Goal: Information Seeking & Learning: Learn about a topic

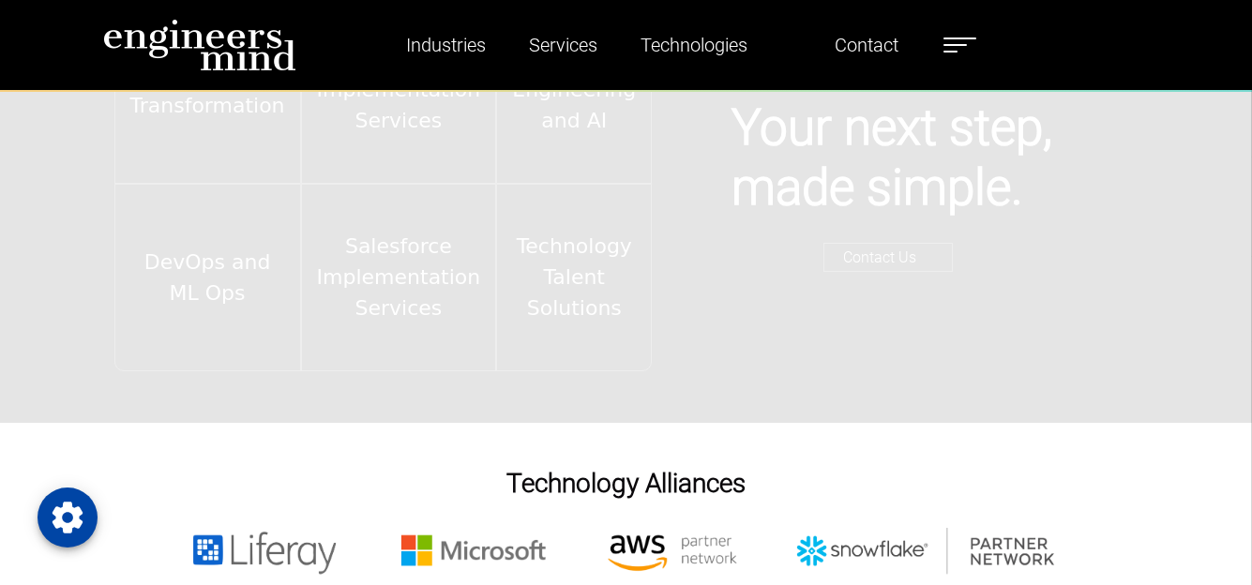
scroll to position [2638, 0]
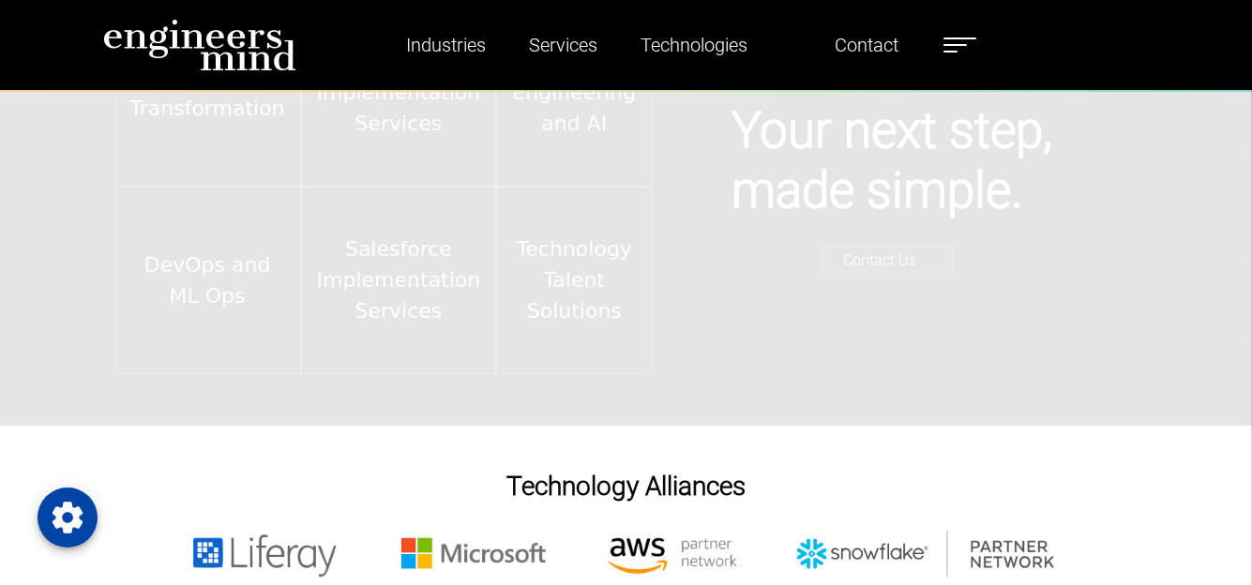
click at [957, 39] on label at bounding box center [960, 45] width 33 height 24
click at [876, 53] on link "Contact" at bounding box center [866, 44] width 79 height 43
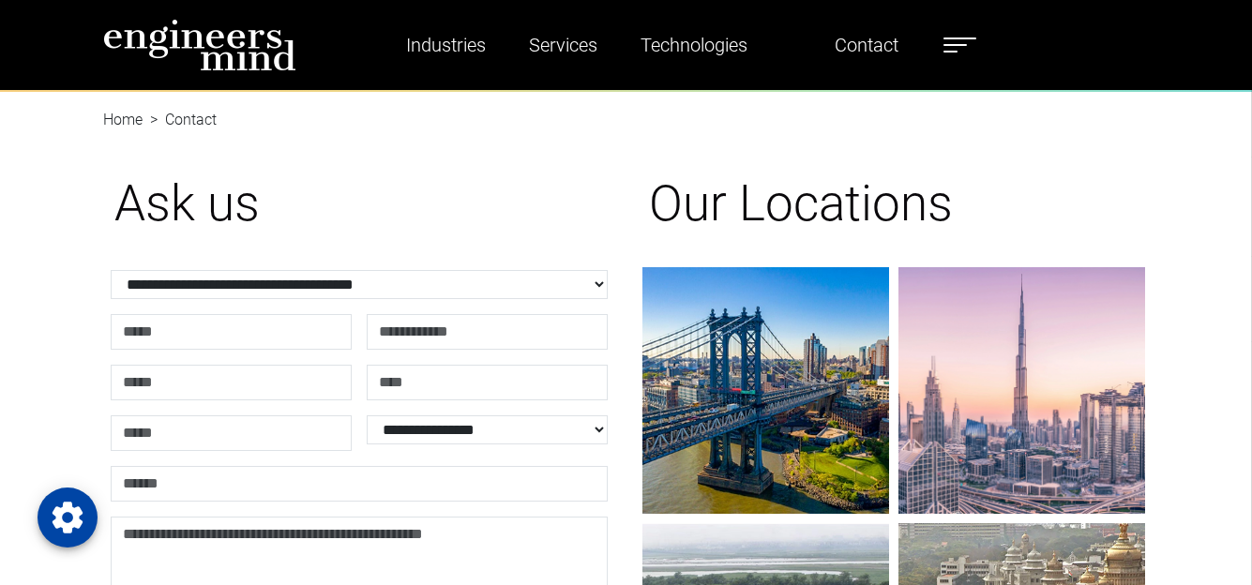
click at [959, 45] on span at bounding box center [955, 45] width 23 height 2
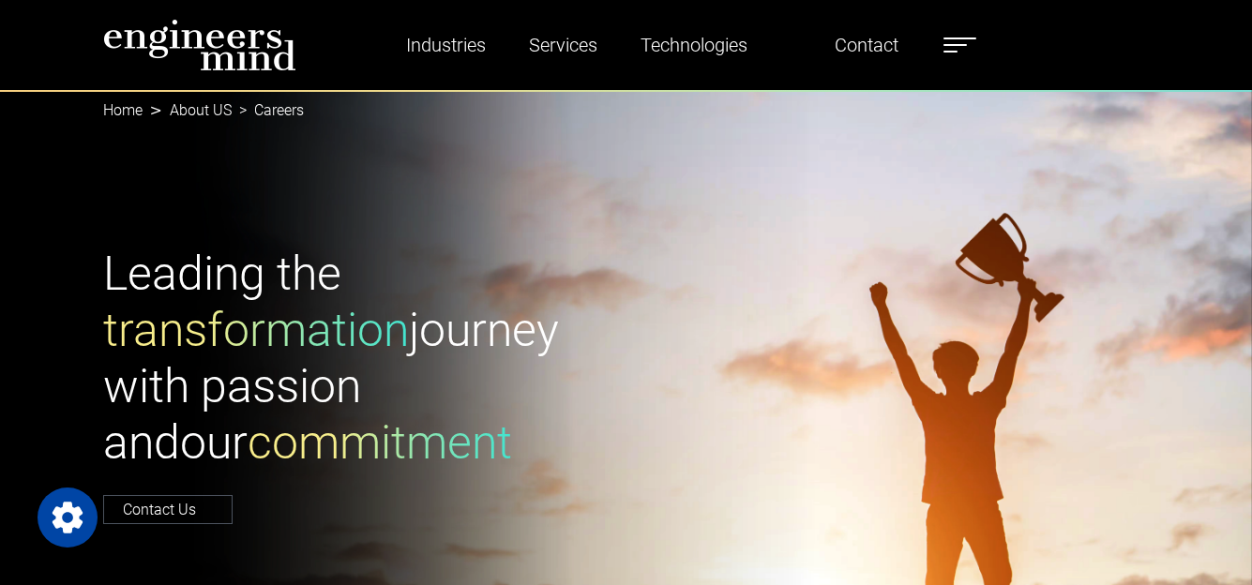
click at [404, 405] on h1 "Leading the transformation journey with passion and our commitment" at bounding box center [359, 358] width 512 height 225
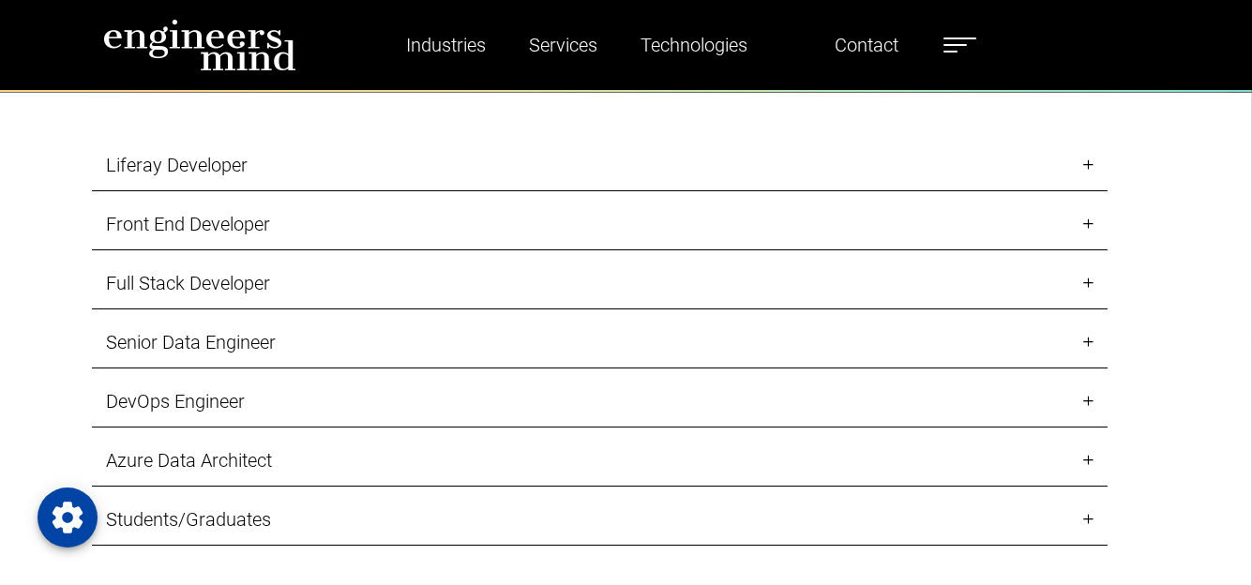
scroll to position [1882, 0]
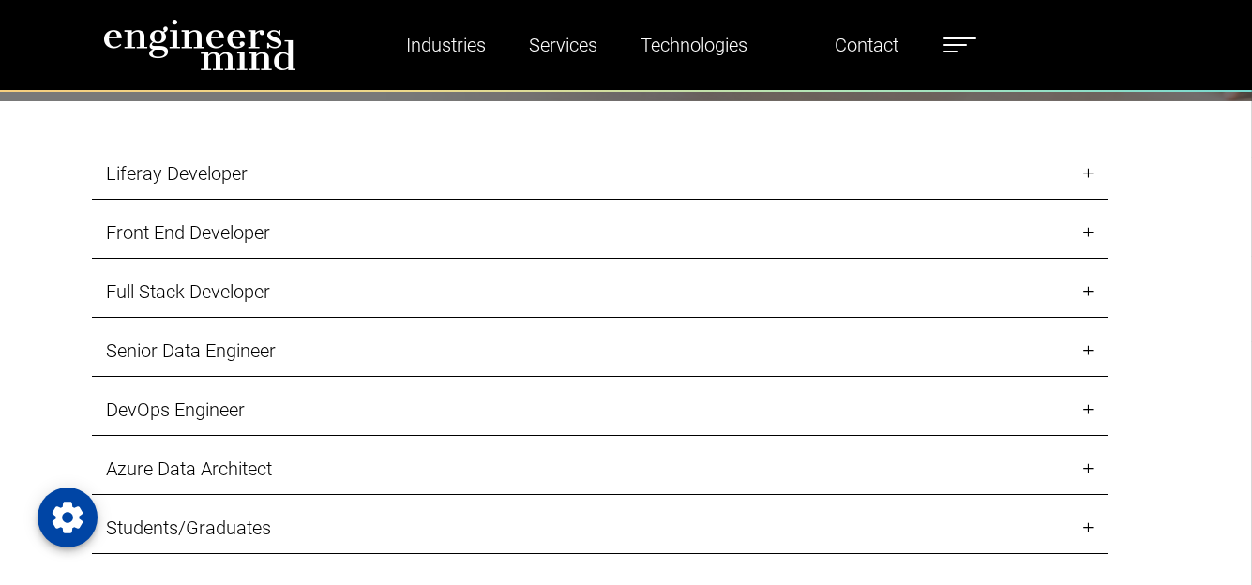
click at [226, 170] on link "Liferay Developer" at bounding box center [600, 174] width 1016 height 52
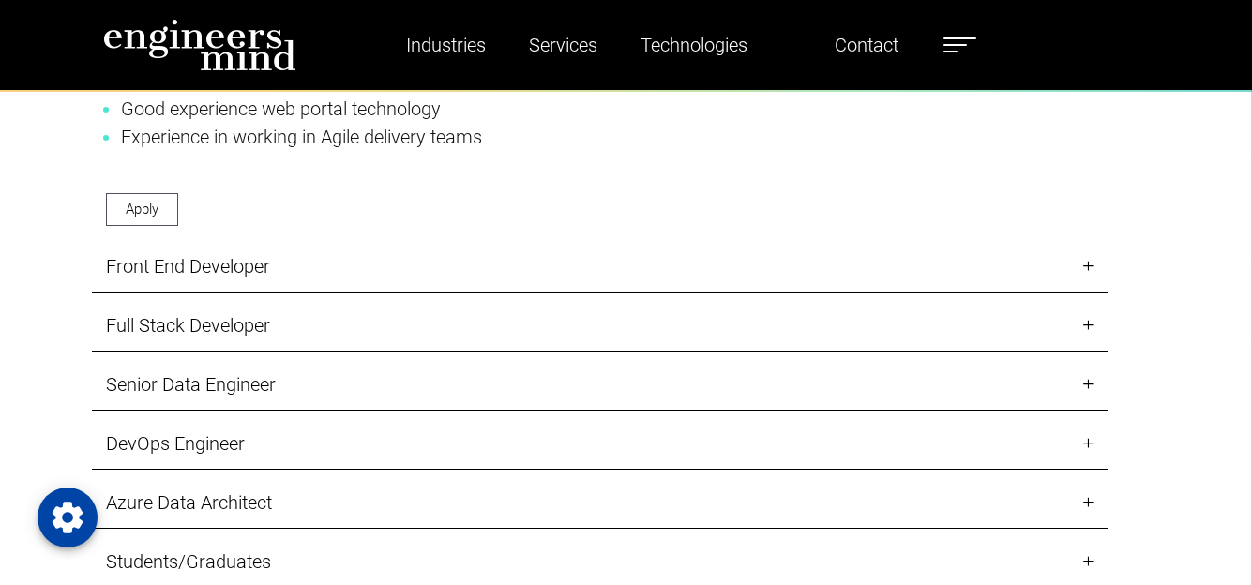
scroll to position [2526, 0]
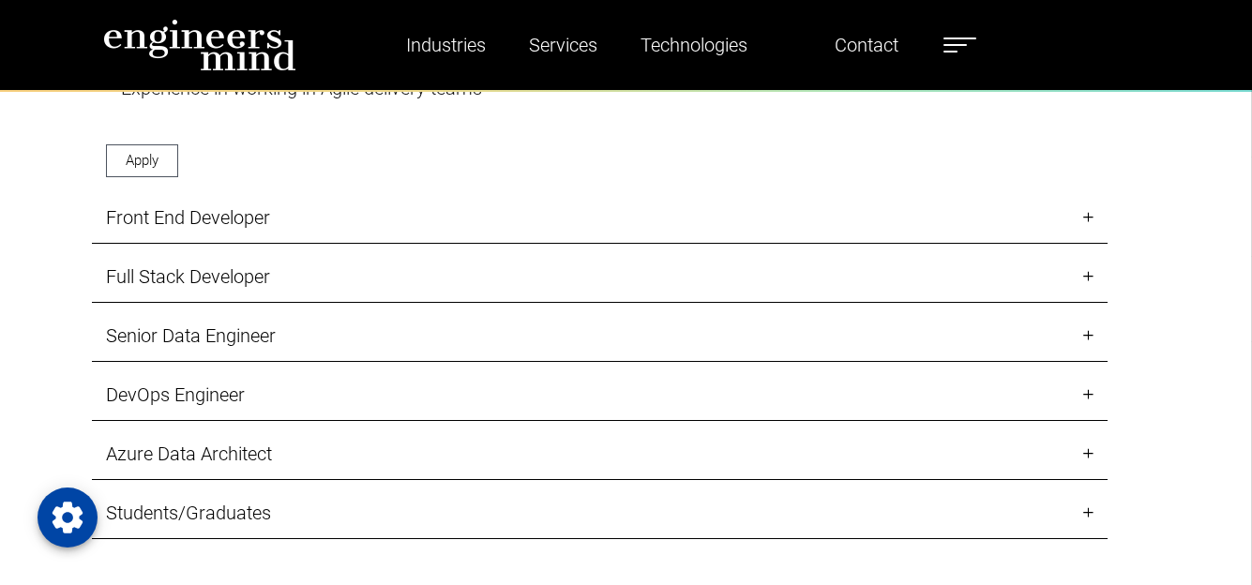
click at [221, 223] on link "Front End Developer" at bounding box center [600, 218] width 1016 height 52
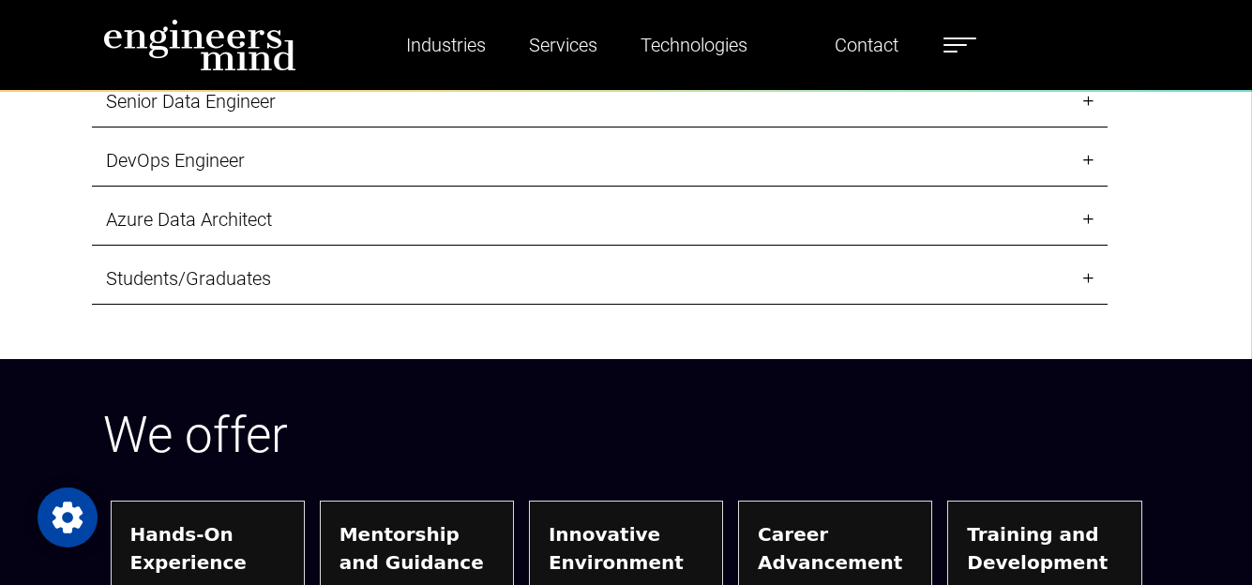
scroll to position [2514, 0]
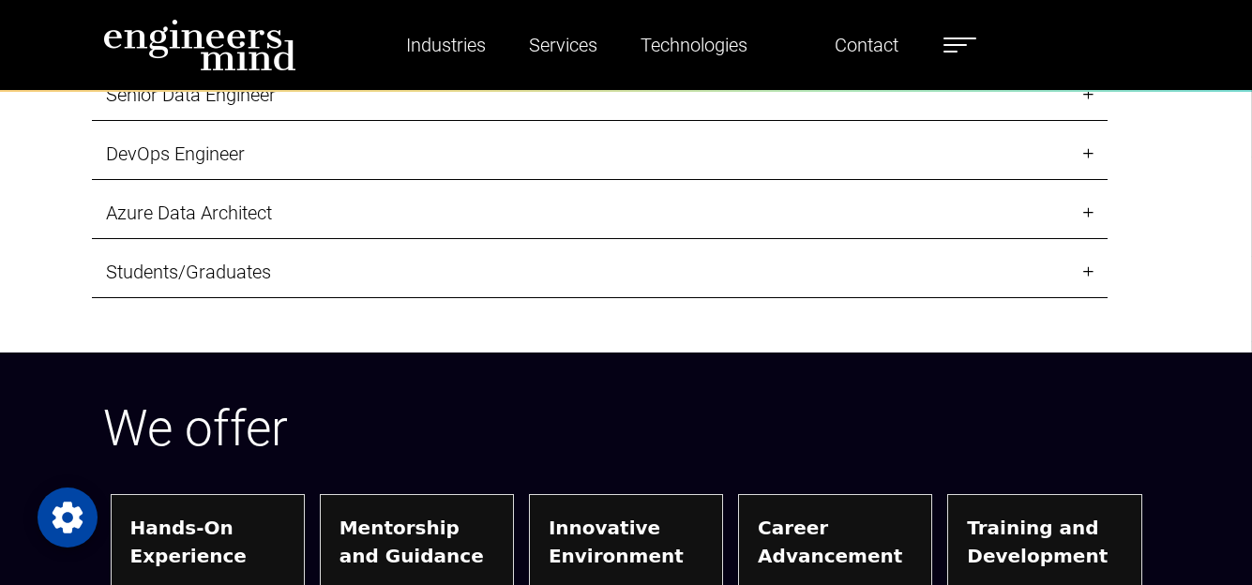
click at [220, 278] on link "Students/Graduates" at bounding box center [600, 273] width 1016 height 52
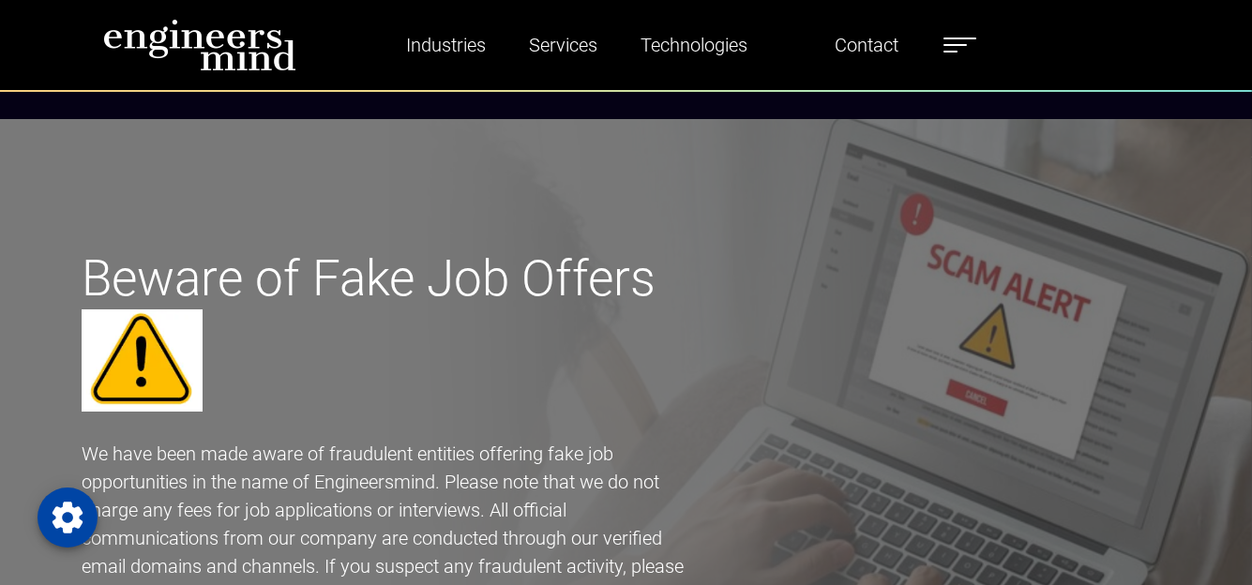
scroll to position [5452, 0]
